Goal: Information Seeking & Learning: Find specific page/section

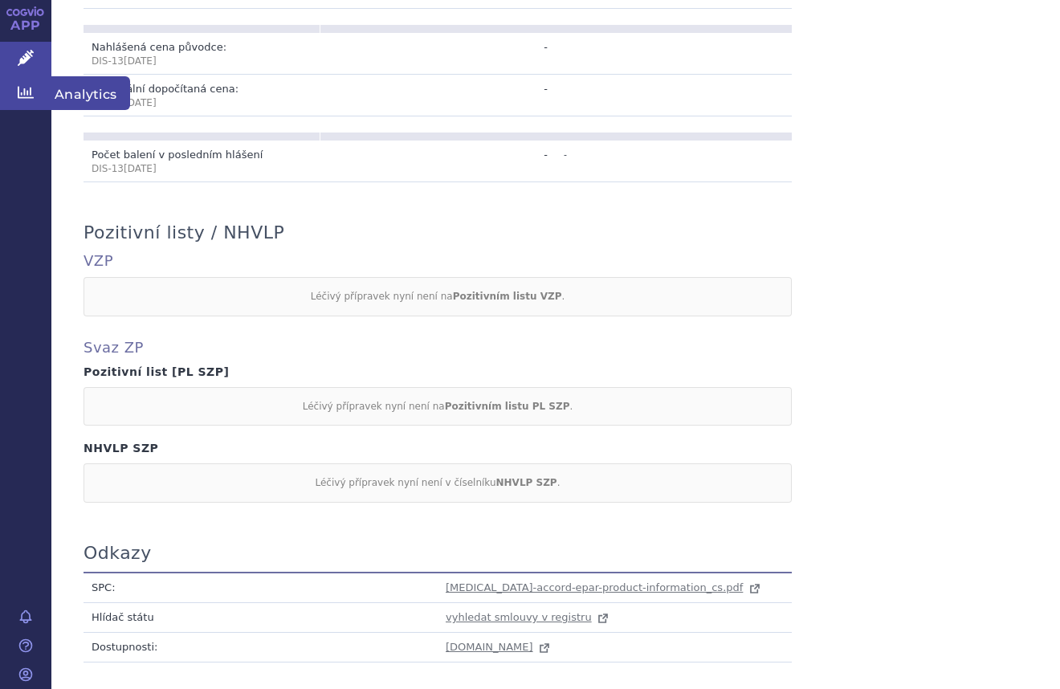
scroll to position [201, 0]
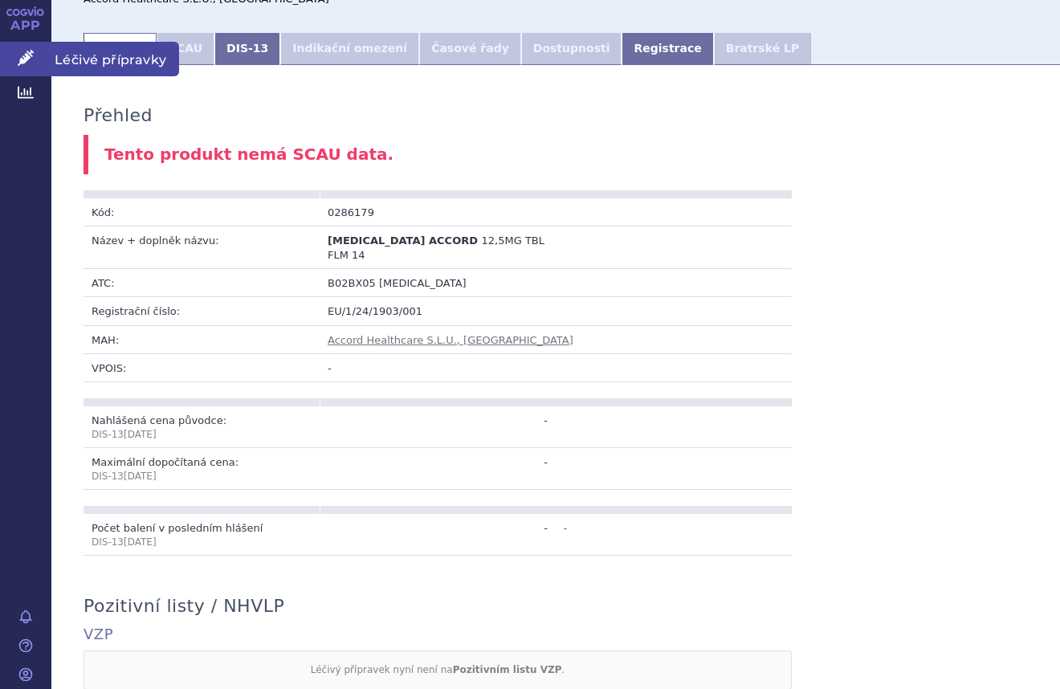
click at [22, 59] on icon at bounding box center [26, 58] width 16 height 16
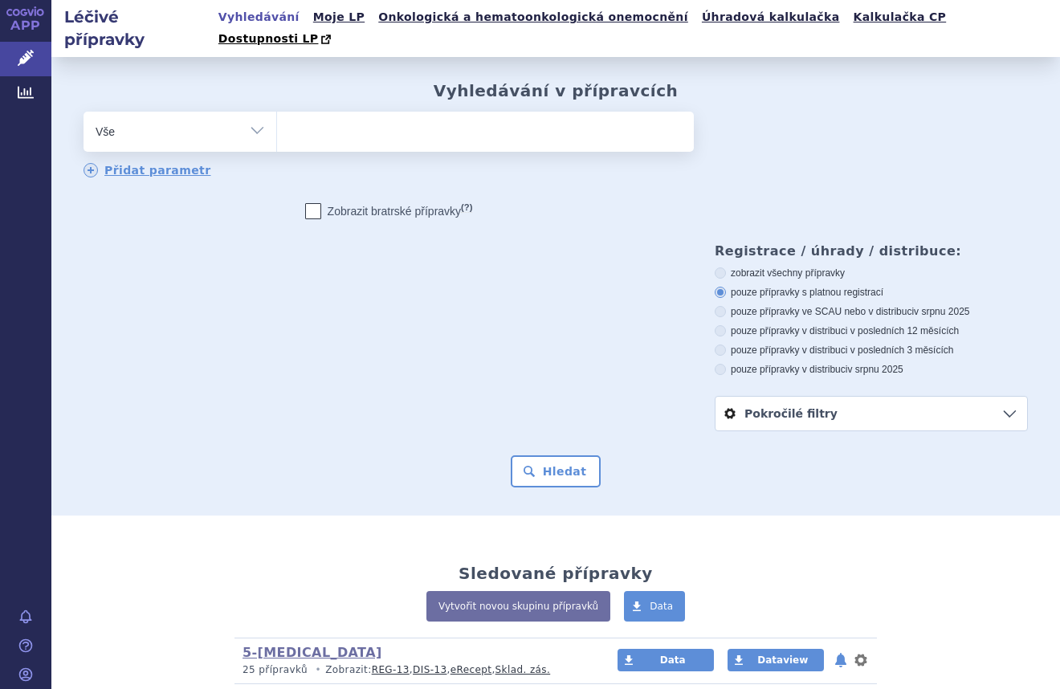
click at [233, 128] on div "odstranit Vše Přípravek/SUKL kód MAH VPOIS ATC/Aktivní látka" at bounding box center [389, 132] width 610 height 40
click at [243, 119] on select "Vše Přípravek/SUKL kód MAH VPOIS ATC/Aktivní látka Léková forma Síla" at bounding box center [180, 130] width 193 height 36
select select "filter-atc-group"
click at [84, 112] on select "Vše Přípravek/SUKL kód MAH VPOIS ATC/Aktivní látka Léková forma Síla" at bounding box center [180, 130] width 193 height 36
click at [434, 122] on ul at bounding box center [485, 129] width 417 height 34
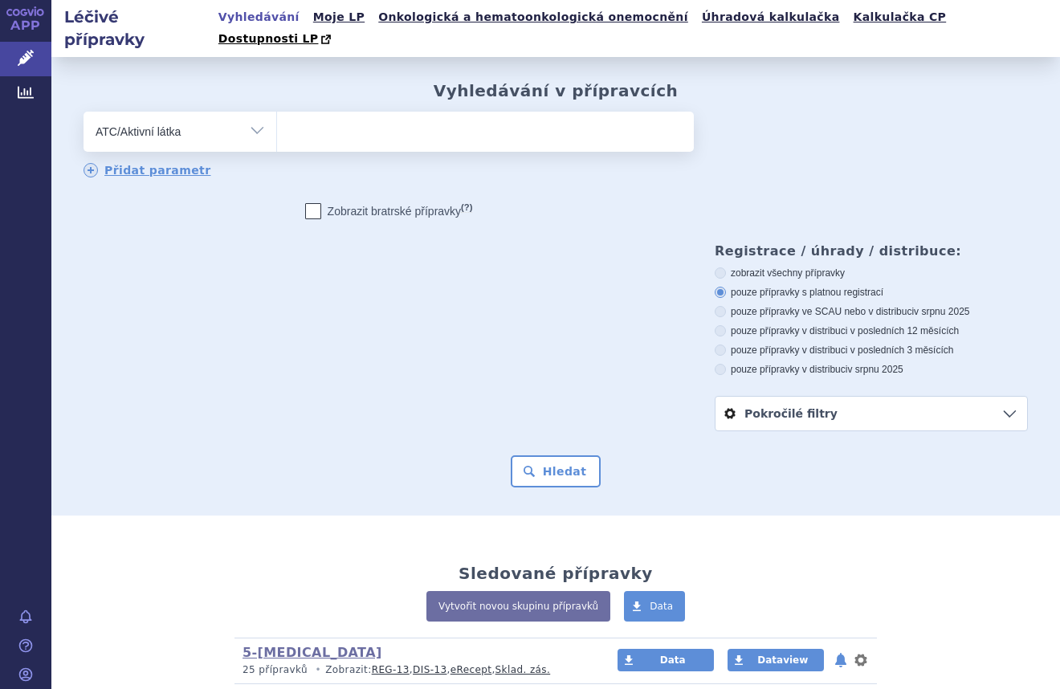
click at [277, 122] on select at bounding box center [276, 131] width 1 height 40
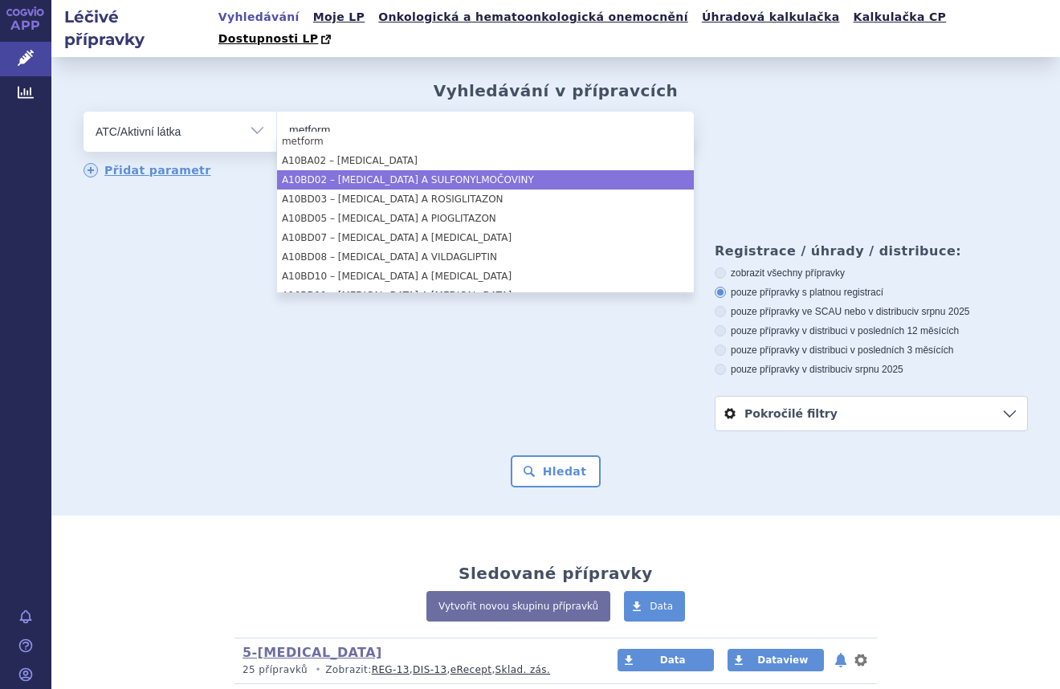
type input "metform"
drag, startPoint x: 434, startPoint y: 169, endPoint x: 440, endPoint y: 164, distance: 8.5
select select "A10BD02"
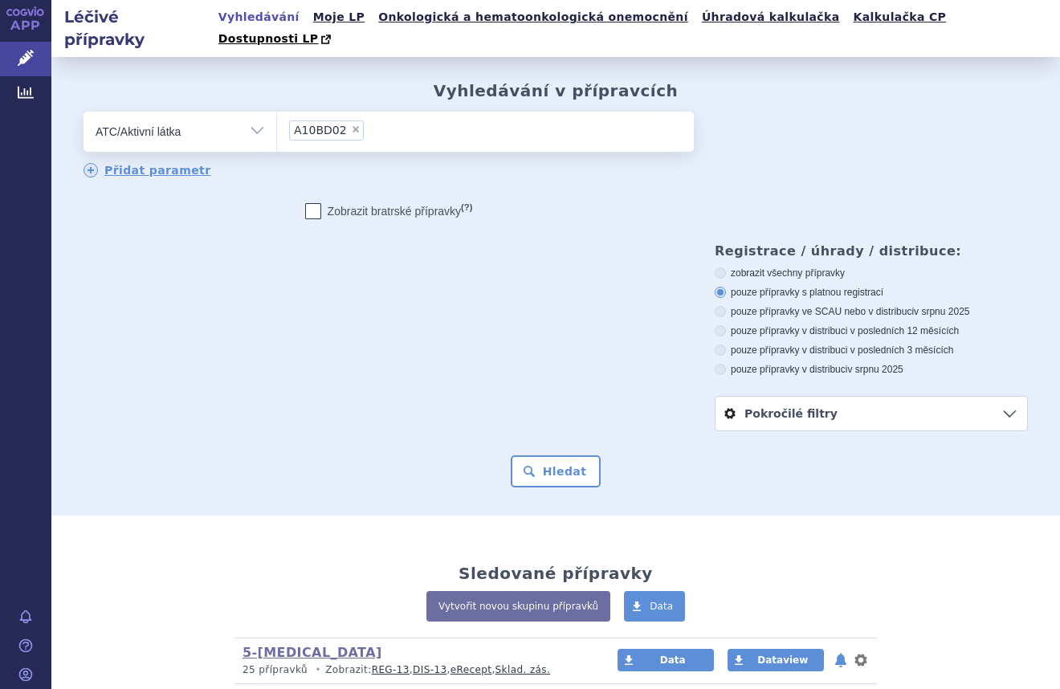
click at [351, 124] on span "×" at bounding box center [356, 129] width 10 height 10
click at [277, 111] on select "A10BD02" at bounding box center [276, 131] width 1 height 40
select select
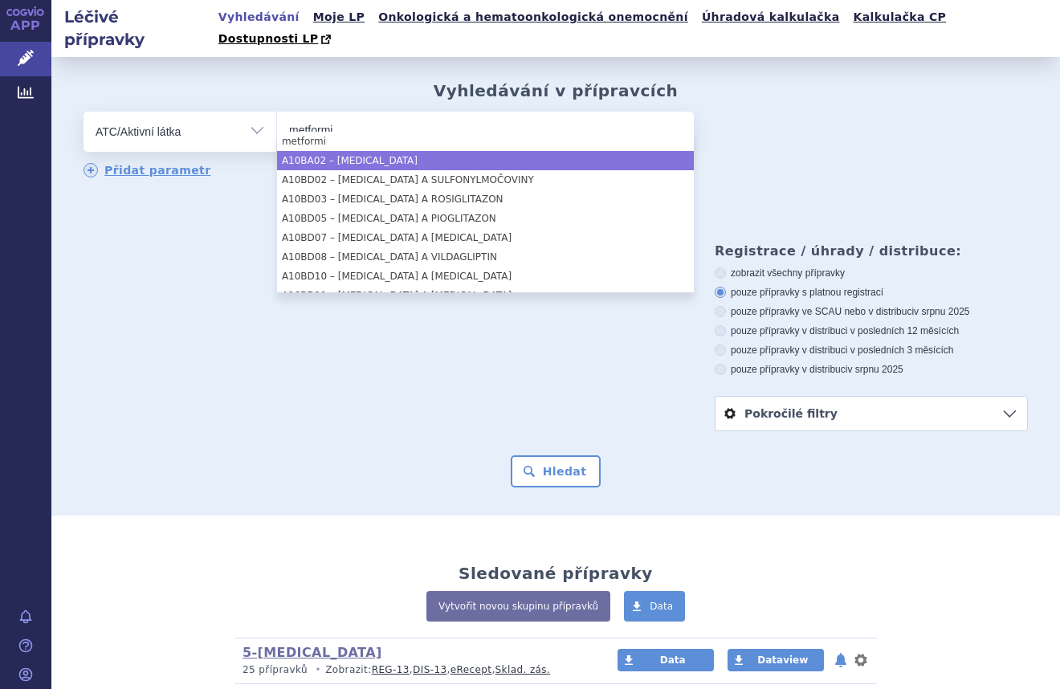
type input "metformi"
select select "A10BA02"
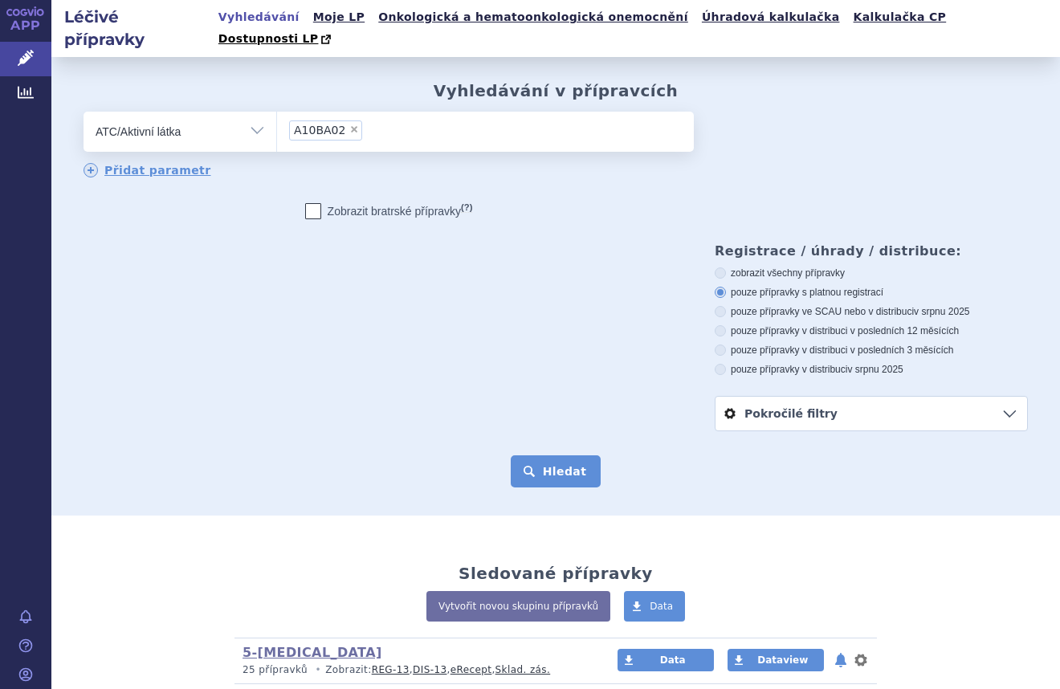
click at [547, 455] on button "Hledat" at bounding box center [556, 471] width 91 height 32
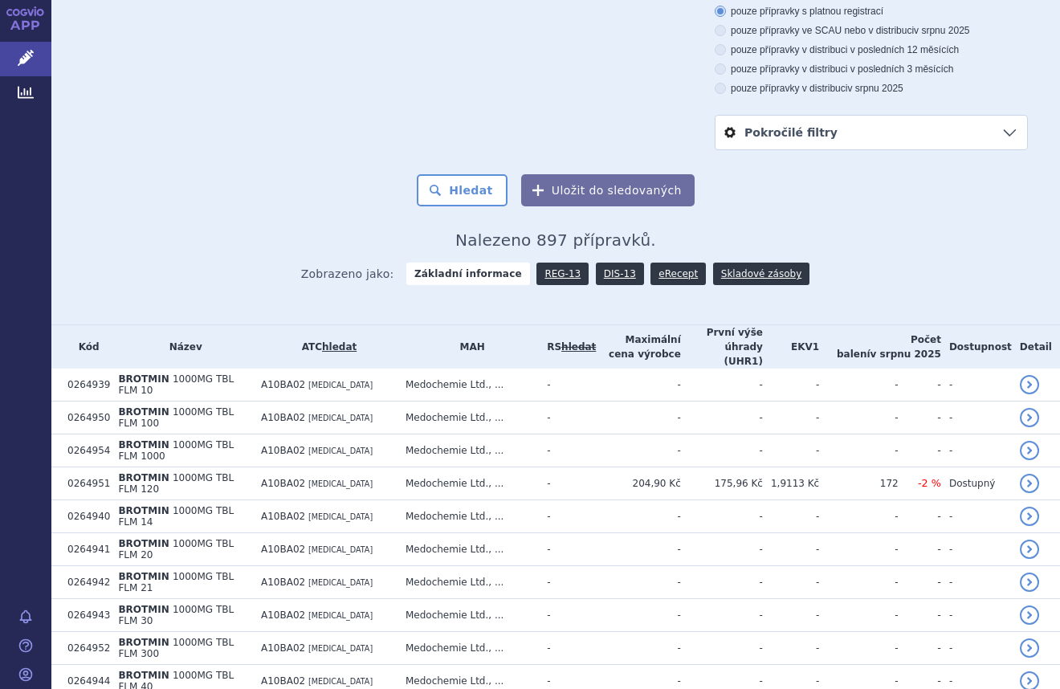
scroll to position [291, 0]
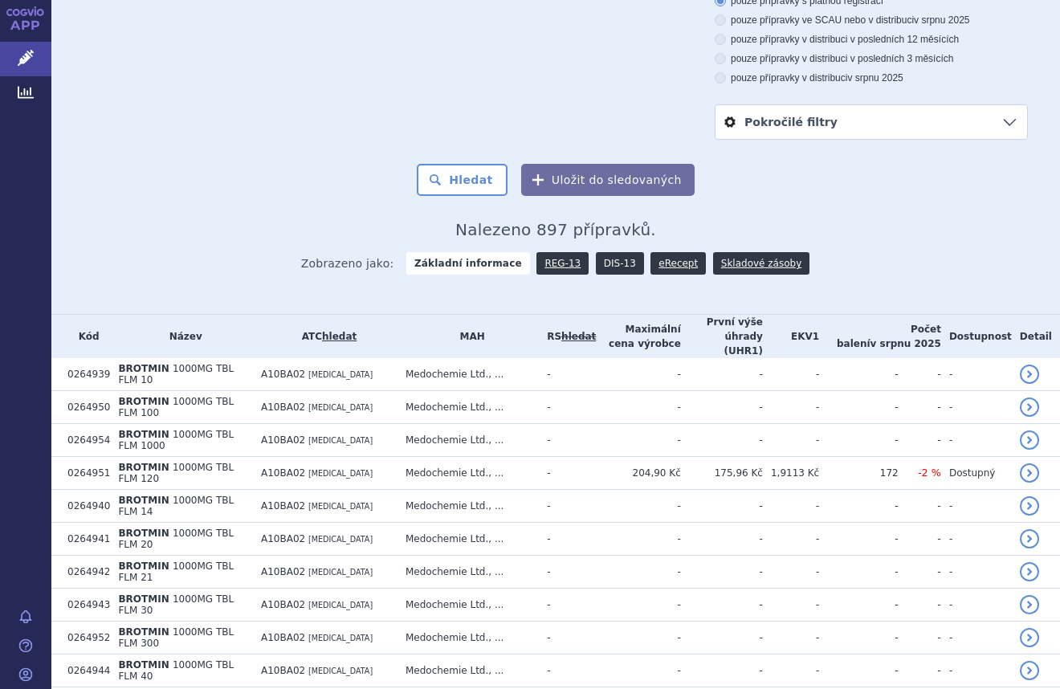
click at [614, 252] on link "DIS-13" at bounding box center [620, 263] width 48 height 22
